Goal: Ask a question

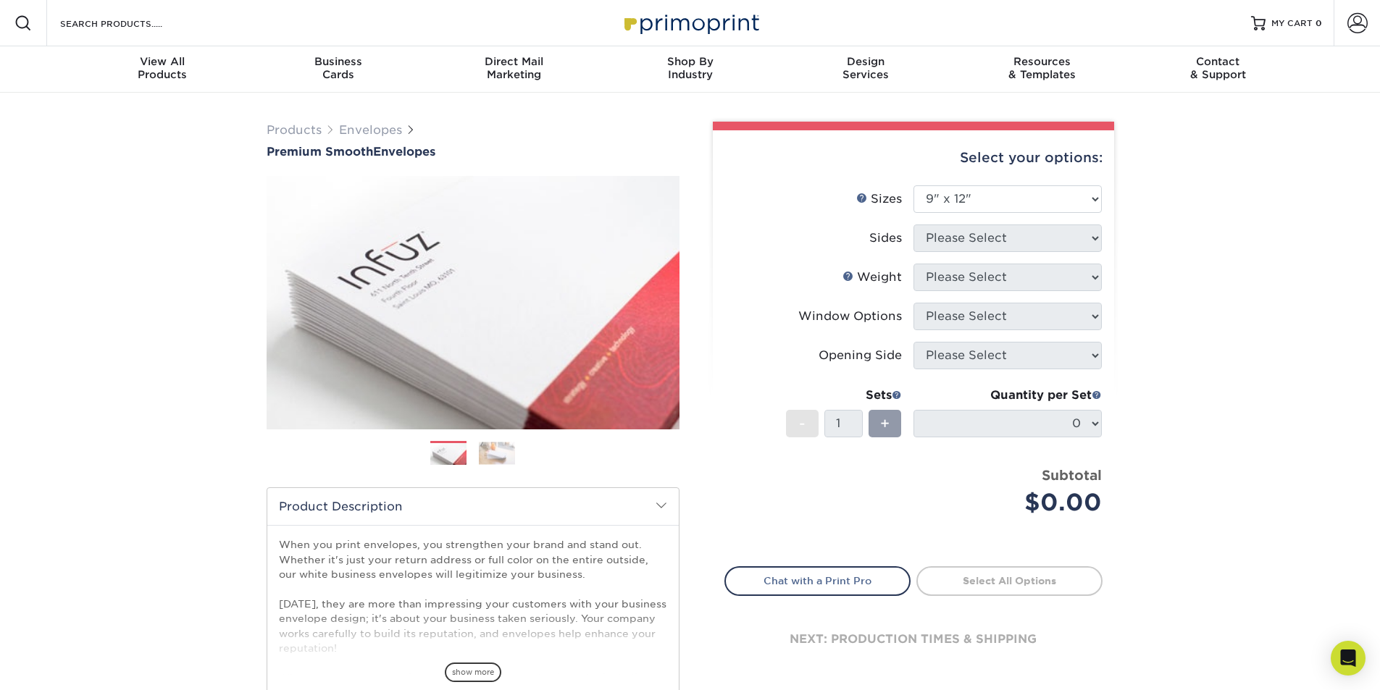
select select "9.00x12.00"
click at [1342, 654] on icon "Open Intercom Messenger" at bounding box center [1347, 658] width 17 height 19
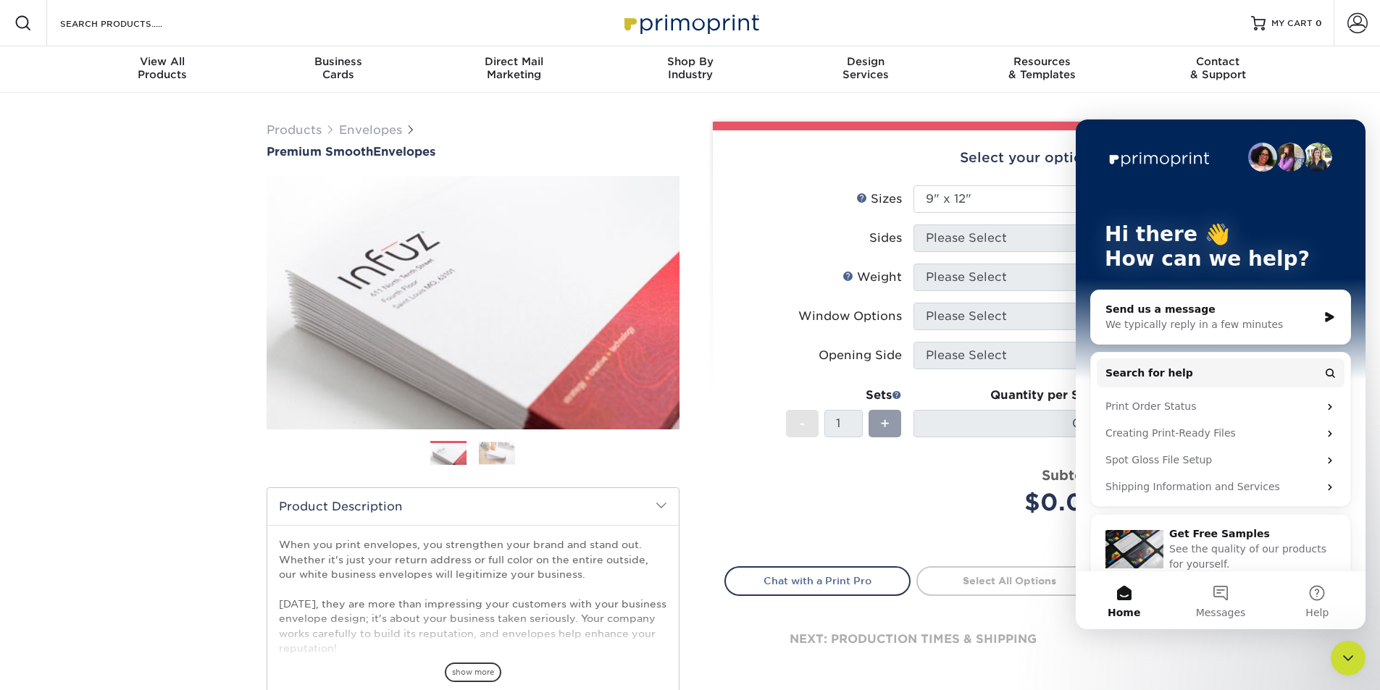
click at [1170, 313] on div "Send us a message" at bounding box center [1211, 309] width 212 height 15
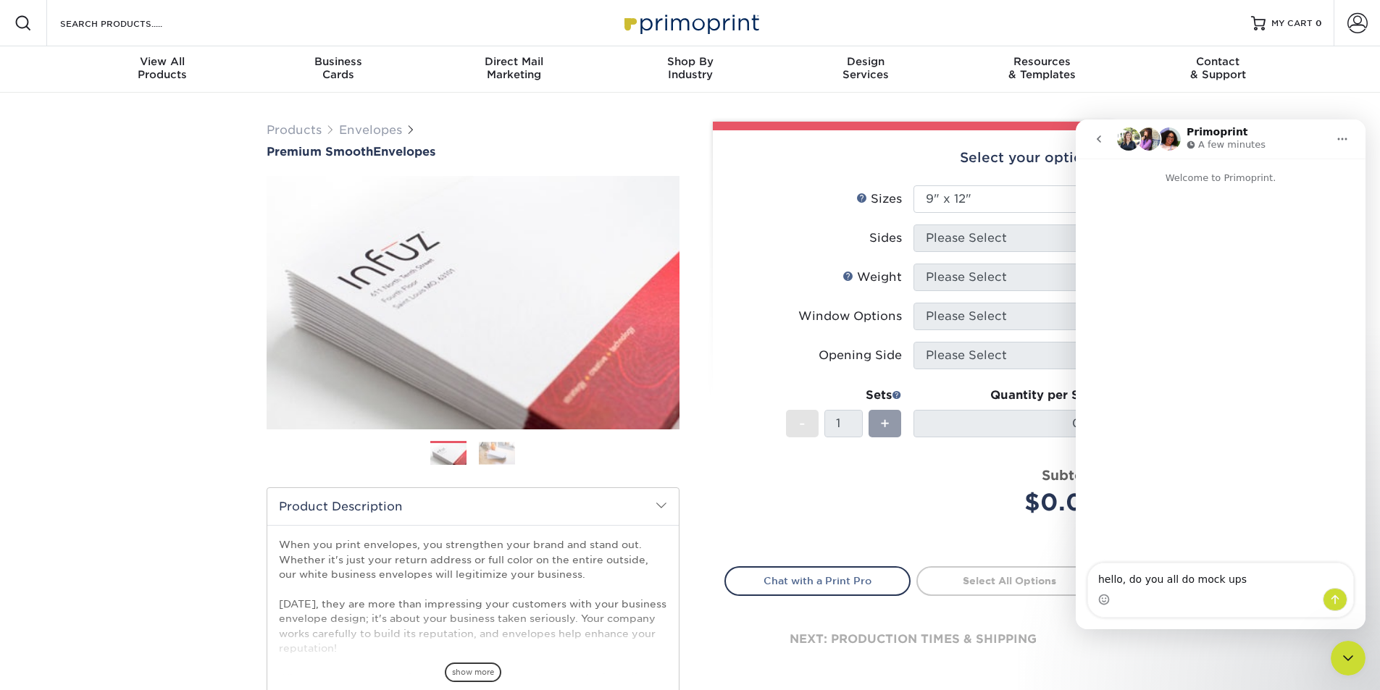
type textarea "hello, do you all do mock ups?"
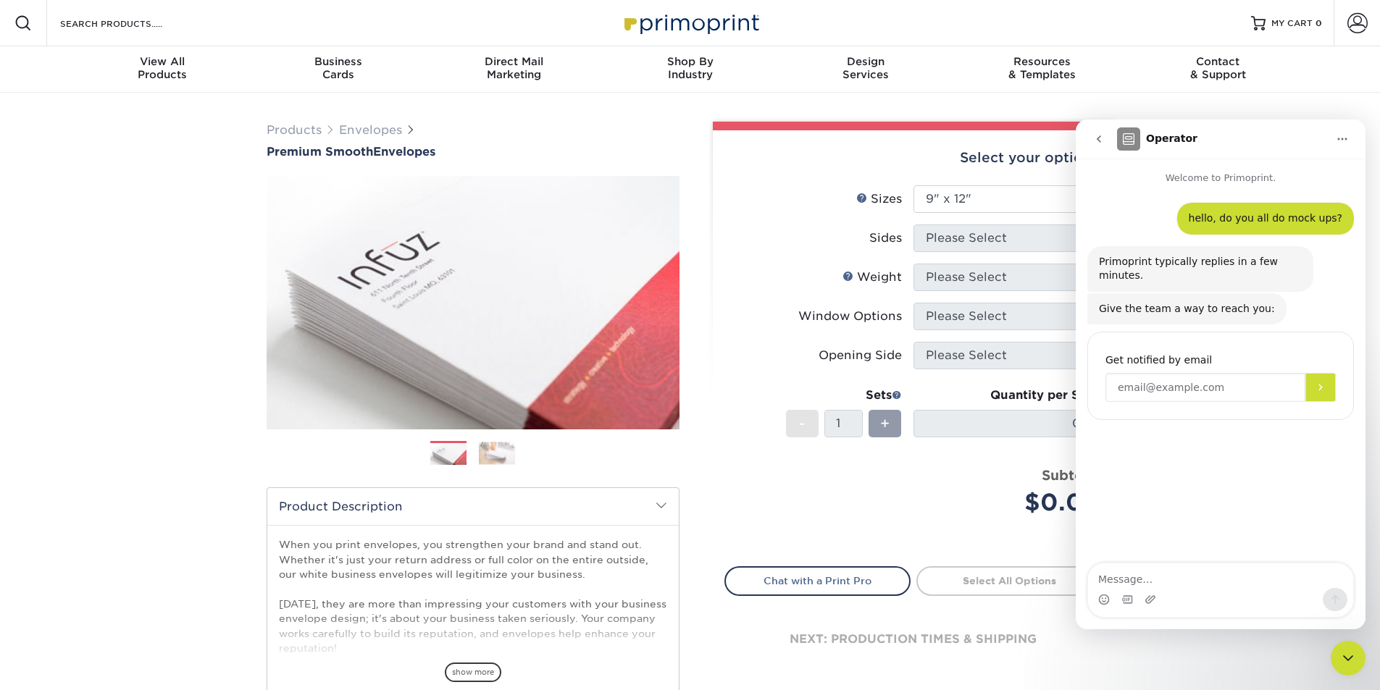
click at [1152, 373] on input "Enter your email" at bounding box center [1205, 387] width 200 height 29
type input "[PERSON_NAME][EMAIL_ADDRESS][PERSON_NAME][PERSON_NAME][DOMAIN_NAME]"
click at [1160, 590] on div "Intercom messenger" at bounding box center [1220, 599] width 265 height 23
drag, startPoint x: 1158, startPoint y: 590, endPoint x: 1146, endPoint y: 585, distance: 12.6
click at [1157, 592] on div "Intercom messenger" at bounding box center [1220, 599] width 265 height 23
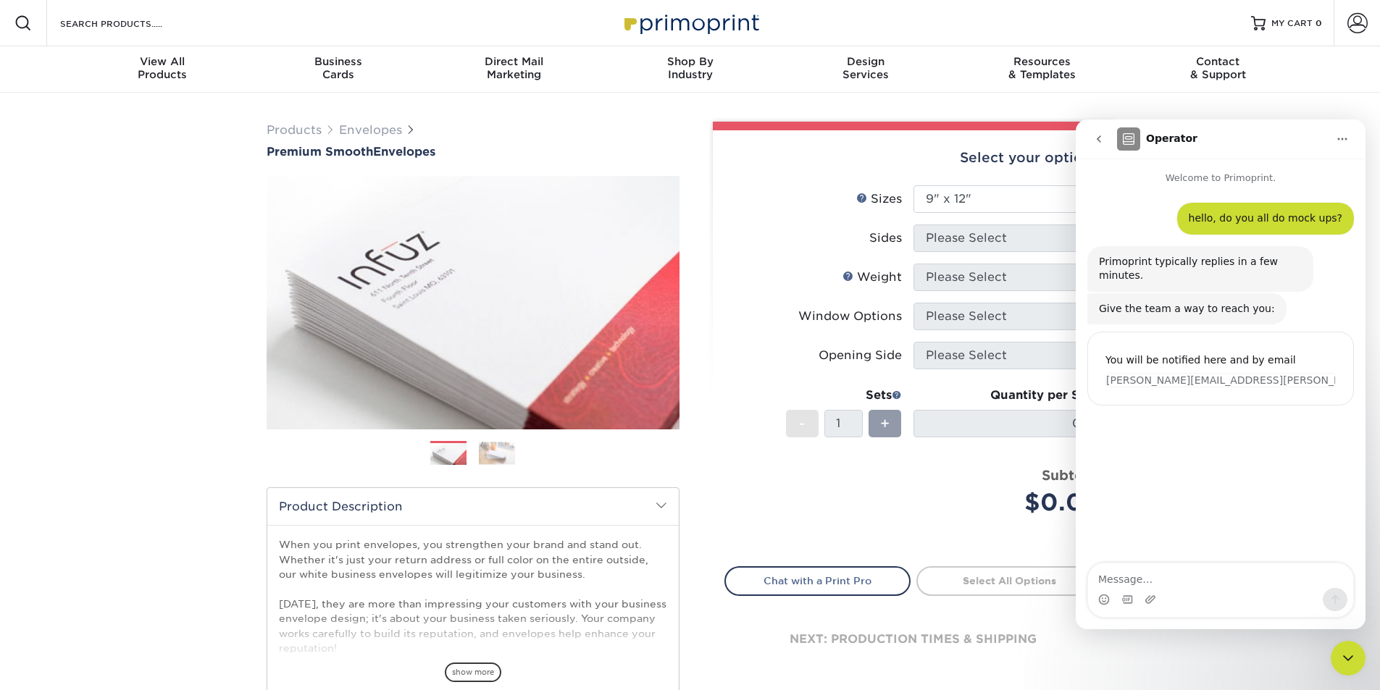
click at [1143, 584] on textarea "Message…" at bounding box center [1220, 575] width 265 height 25
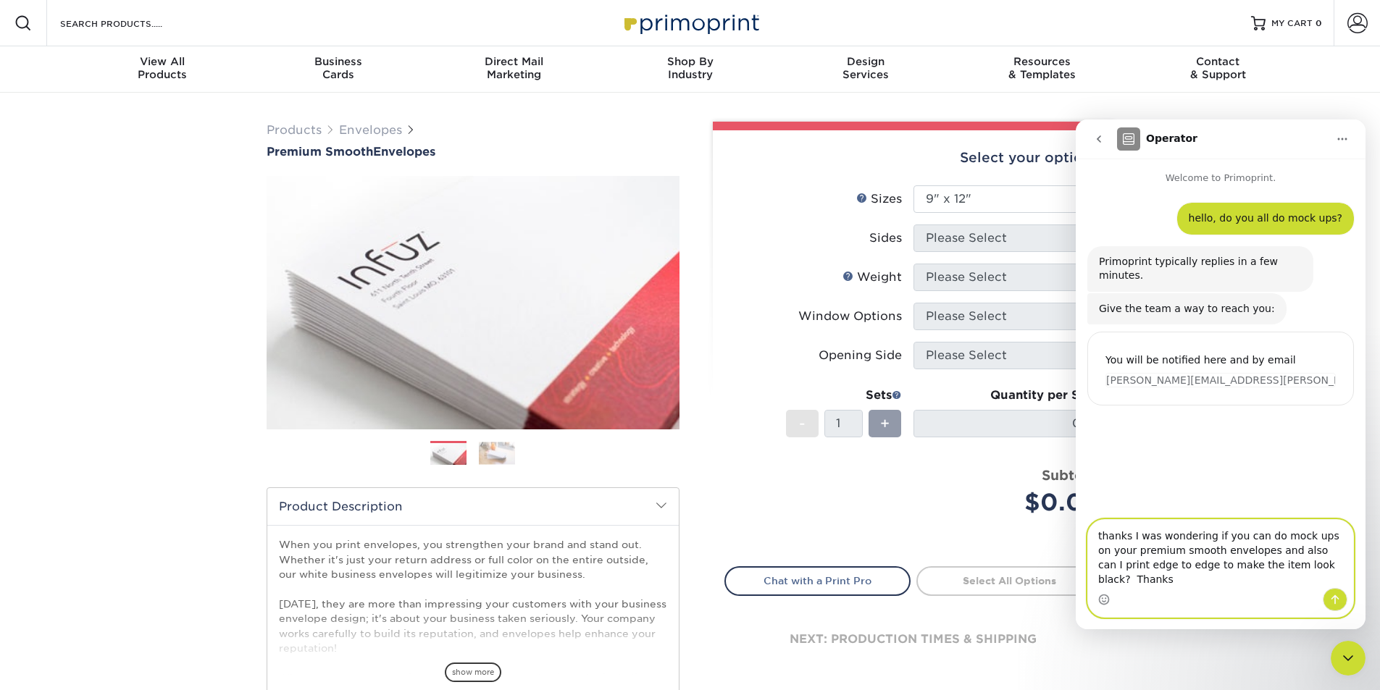
type textarea "thanks I was wondering if you can do mock ups on your premium smooth envelopes …"
